Goal: Navigation & Orientation: Find specific page/section

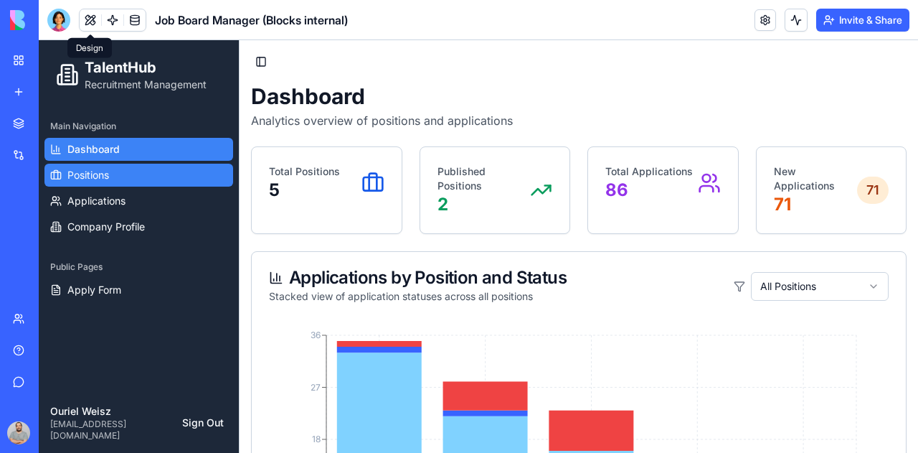
click at [103, 171] on span "Positions" at bounding box center [88, 175] width 42 height 14
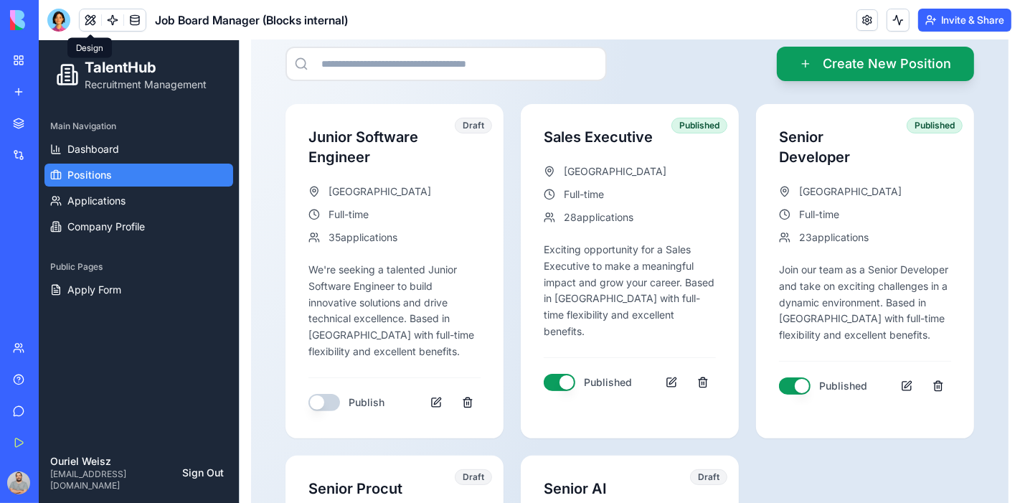
scroll to position [215, 0]
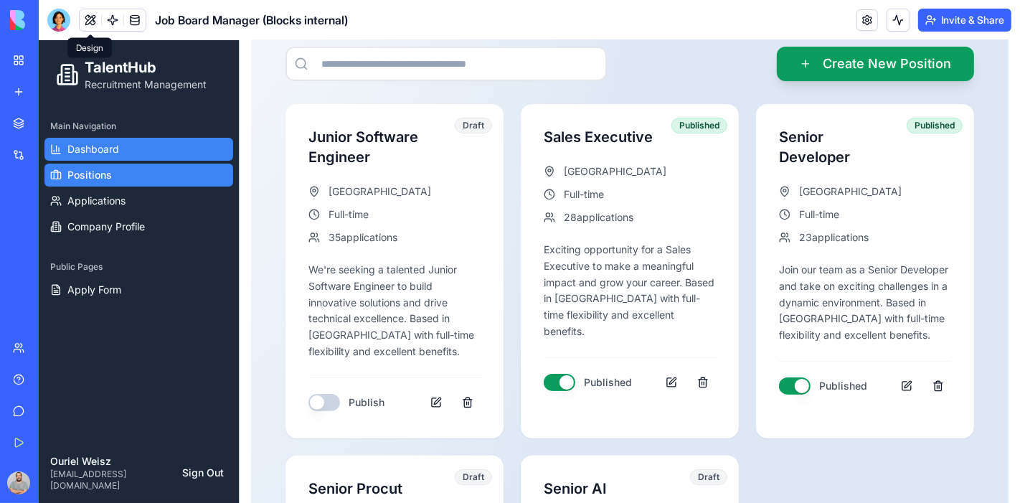
click at [98, 153] on span "Dashboard" at bounding box center [93, 148] width 52 height 14
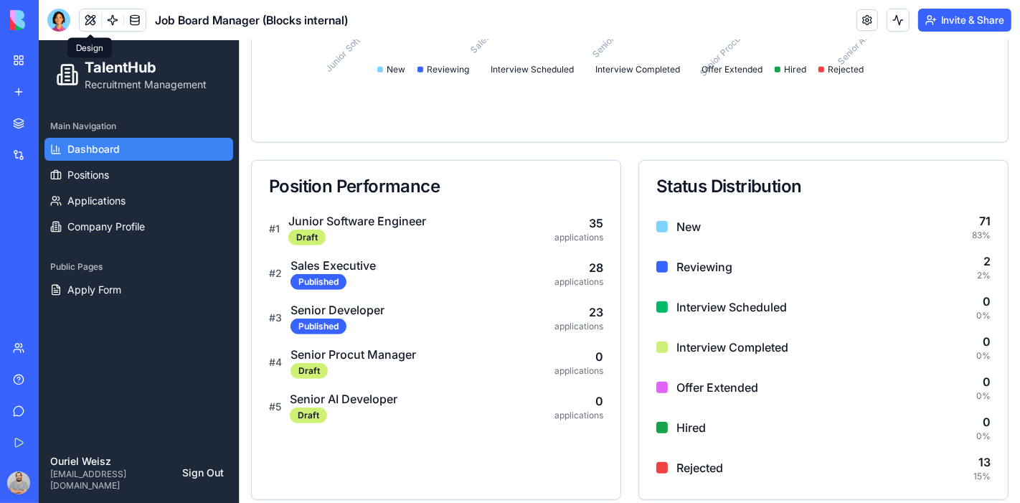
scroll to position [109, 0]
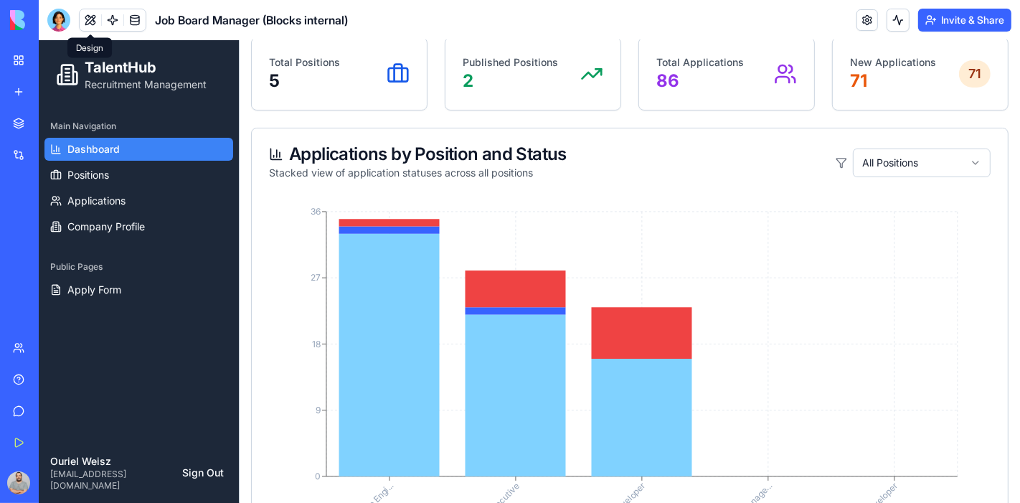
click at [917, 162] on html "TalentHub Recruitment Management Main Navigation Dashboard Positions Applicatio…" at bounding box center [528, 459] width 981 height 1059
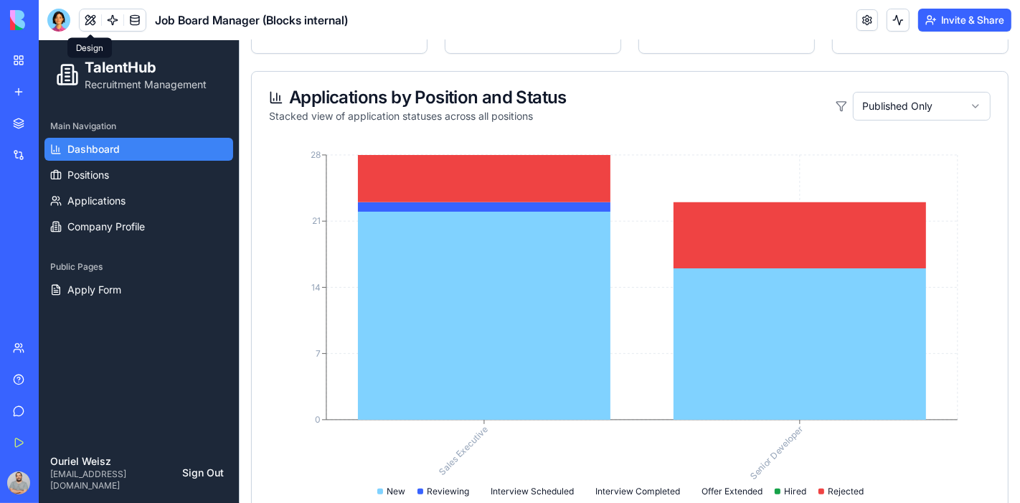
scroll to position [29, 0]
